Goal: Information Seeking & Learning: Learn about a topic

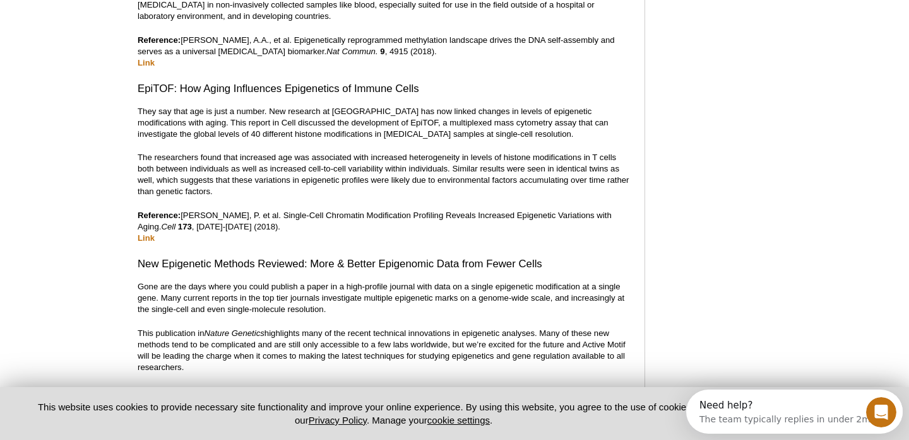
scroll to position [1515, 0]
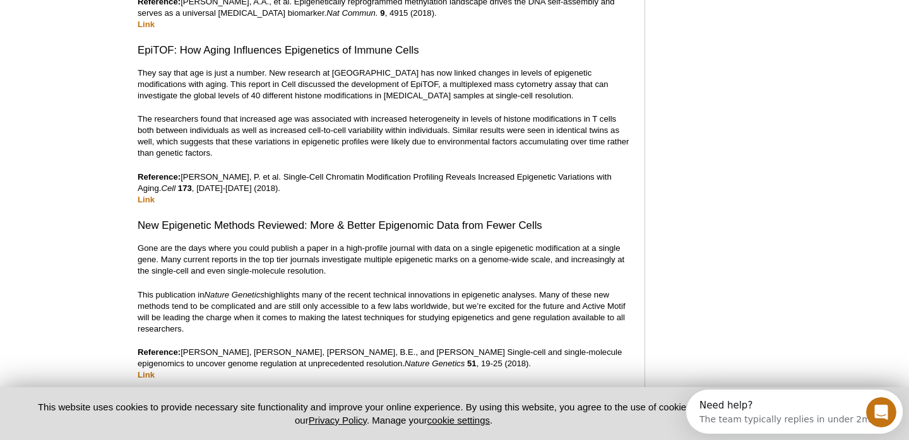
click at [348, 68] on p "They say that age is just a number. New research at [GEOGRAPHIC_DATA] has now l…" at bounding box center [385, 85] width 494 height 34
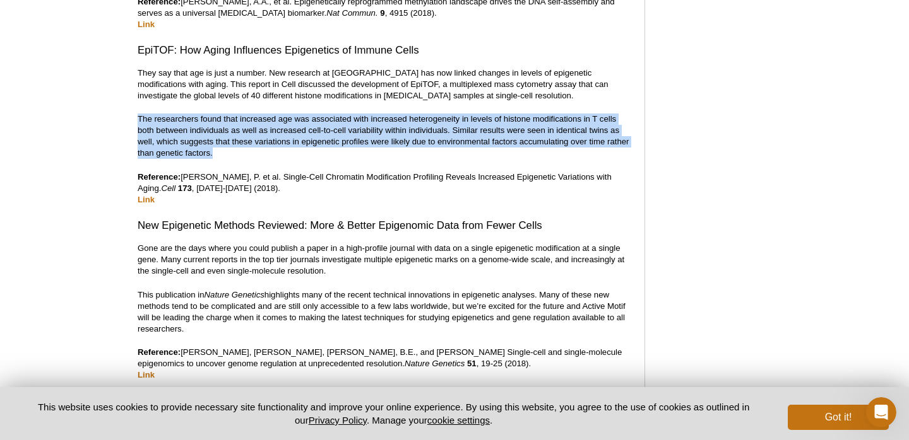
click at [334, 131] on p "The researchers found that increased age was associated with increased heteroge…" at bounding box center [385, 136] width 494 height 45
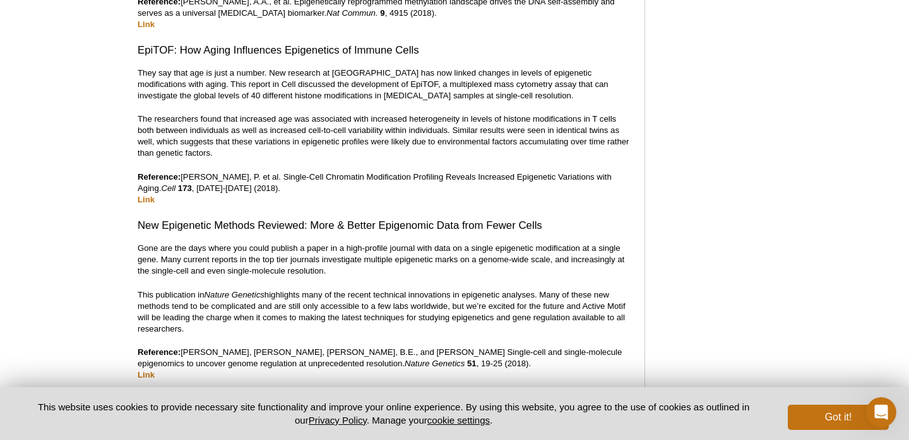
click at [334, 131] on p "The researchers found that increased age was associated with increased heteroge…" at bounding box center [385, 136] width 494 height 45
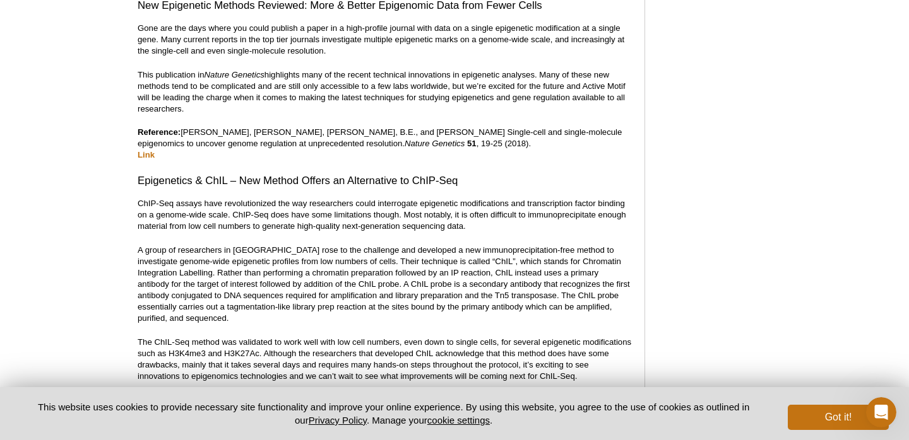
scroll to position [1736, 0]
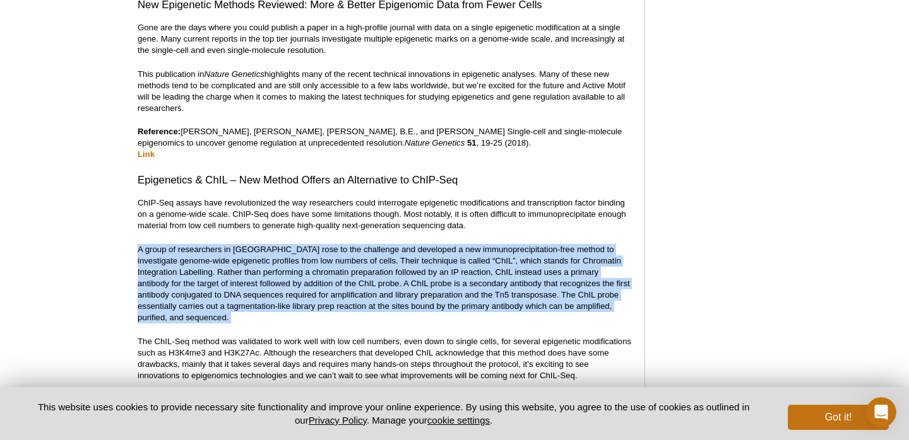
click at [341, 244] on p "A group of researchers in [GEOGRAPHIC_DATA] rose to the challenge and developed…" at bounding box center [385, 283] width 494 height 79
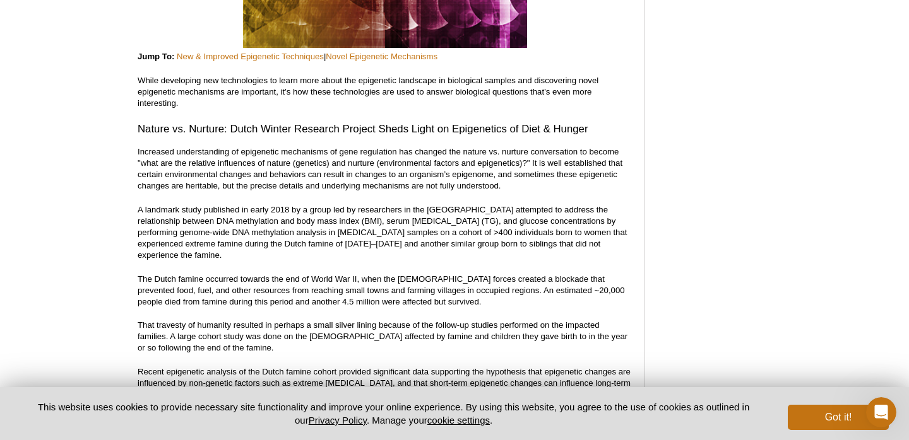
scroll to position [3784, 0]
click at [397, 121] on h3 "Nature vs. Nurture: Dutch Winter Research Project Sheds Light on Epigenetics of…" at bounding box center [385, 128] width 494 height 15
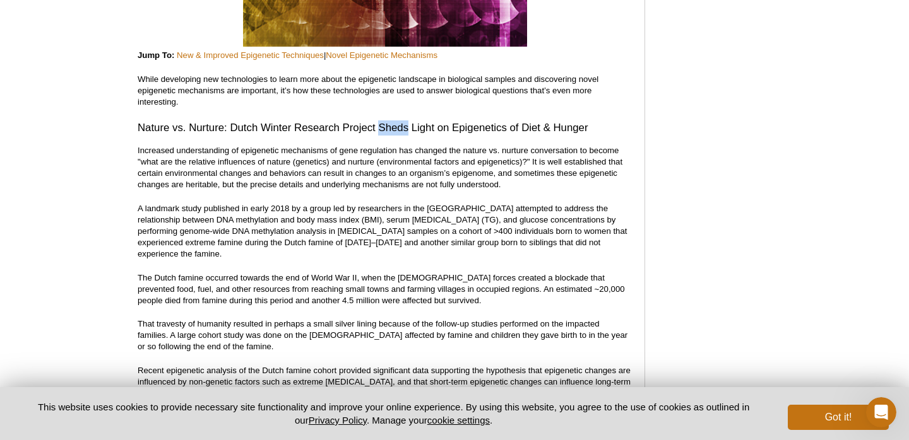
click at [397, 121] on h3 "Nature vs. Nurture: Dutch Winter Research Project Sheds Light on Epigenetics of…" at bounding box center [385, 128] width 494 height 15
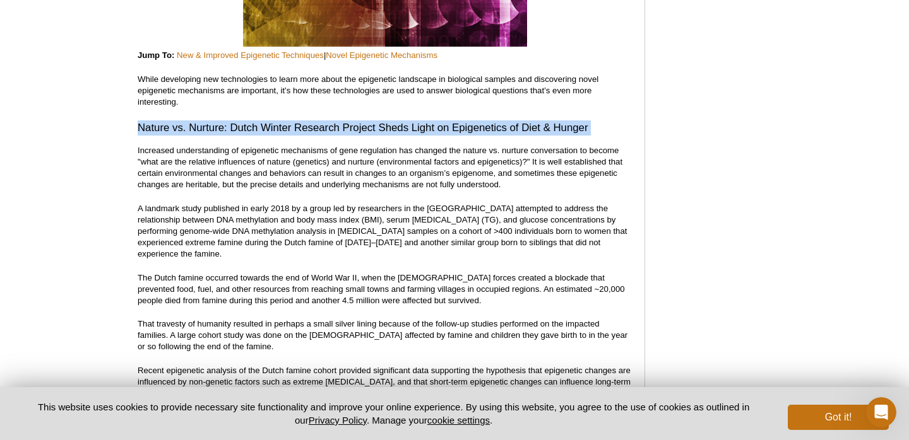
click at [387, 145] on p "Increased understanding of epigenetic mechanisms of gene regulation has changed…" at bounding box center [385, 167] width 494 height 45
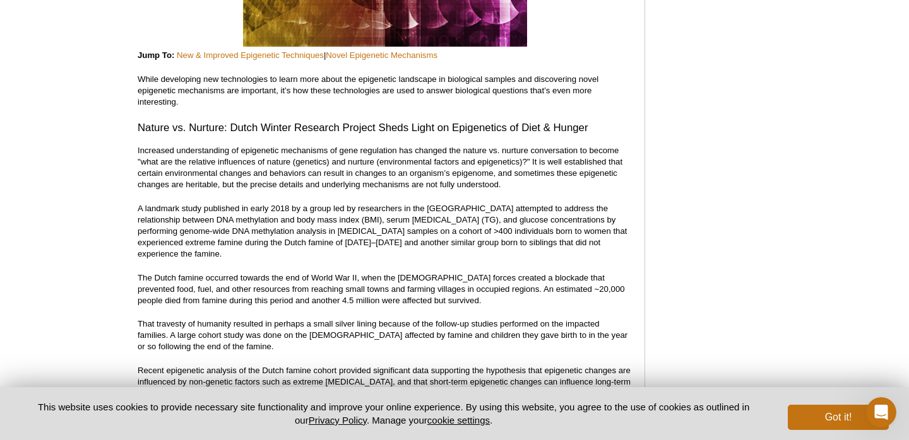
click at [387, 145] on p "Increased understanding of epigenetic mechanisms of gene regulation has changed…" at bounding box center [385, 167] width 494 height 45
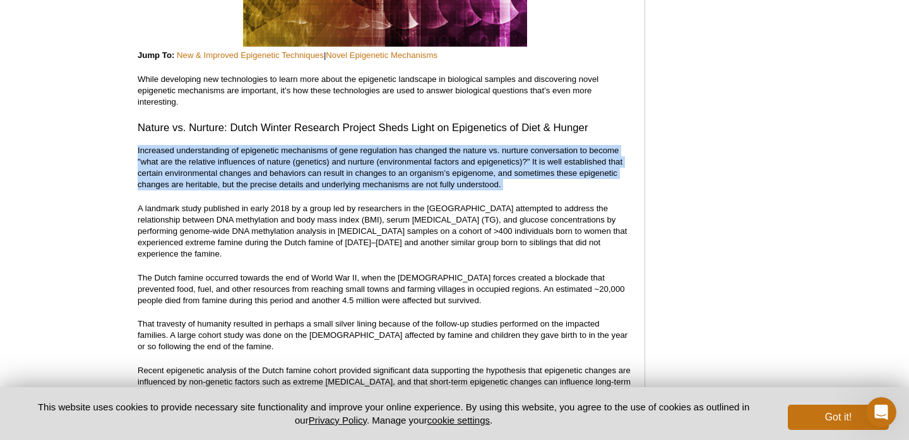
click at [381, 203] on p "A landmark study published in early 2018 by a group led by researchers in the […" at bounding box center [385, 231] width 494 height 57
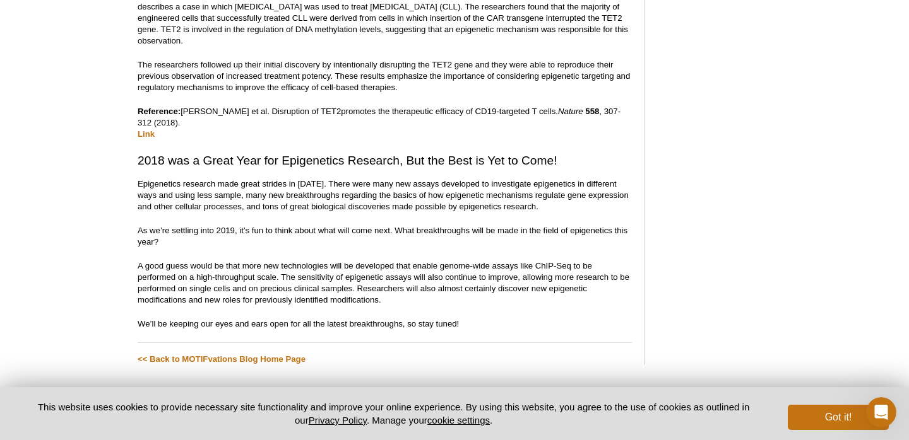
scroll to position [4855, 0]
